Goal: Task Accomplishment & Management: Use online tool/utility

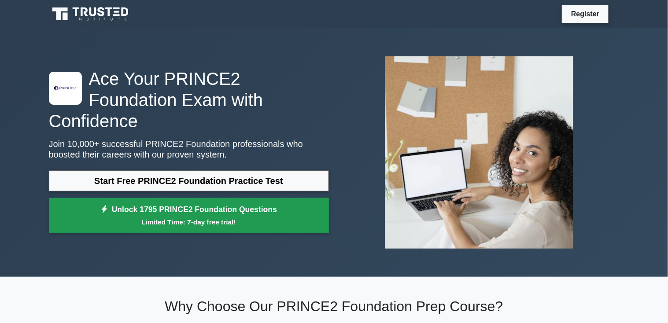
click at [122, 217] on small "Limited Time: 7-day free trial!" at bounding box center [189, 222] width 258 height 10
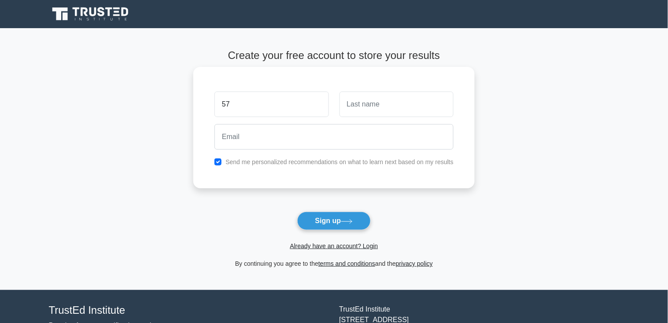
type input "5"
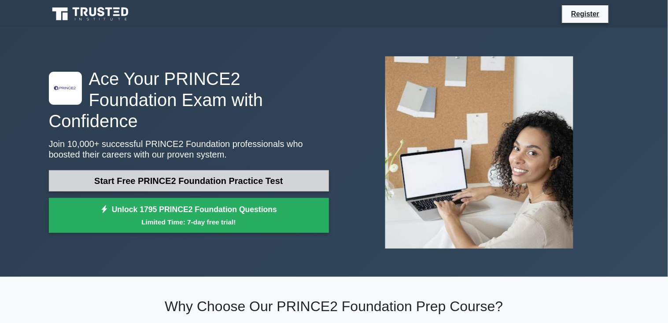
click at [310, 172] on link "Start Free PRINCE2 Foundation Practice Test" at bounding box center [189, 180] width 280 height 21
